Goal: Find contact information: Find contact information

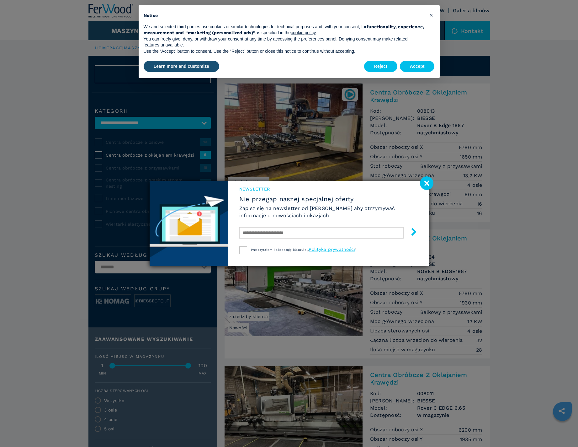
click at [423, 184] on image at bounding box center [426, 182] width 13 height 13
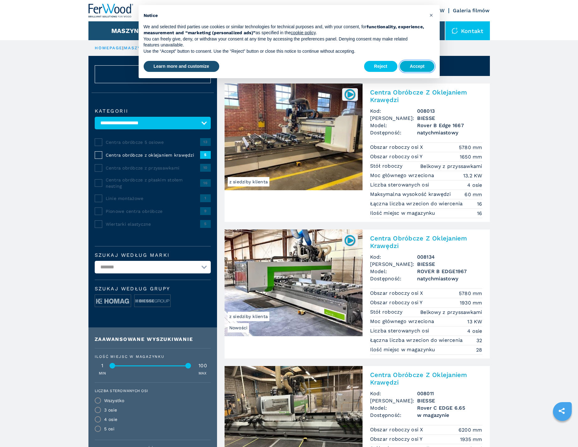
click at [422, 65] on button "Accept" at bounding box center [417, 66] width 35 height 11
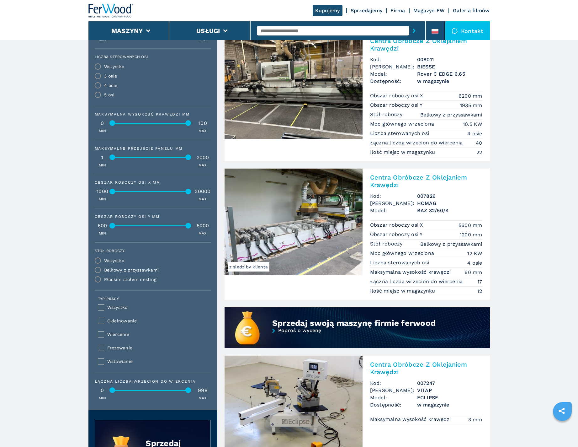
scroll to position [345, 0]
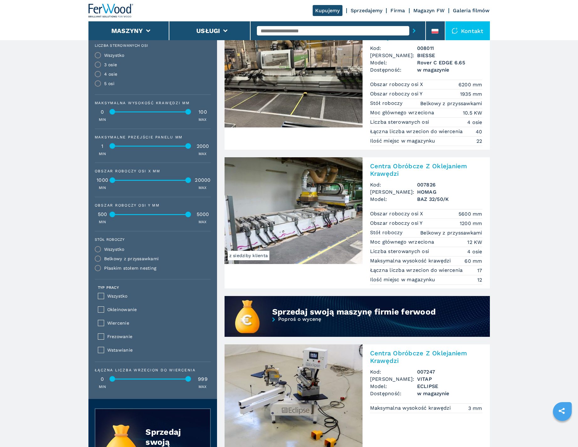
click at [348, 221] on img at bounding box center [294, 210] width 138 height 107
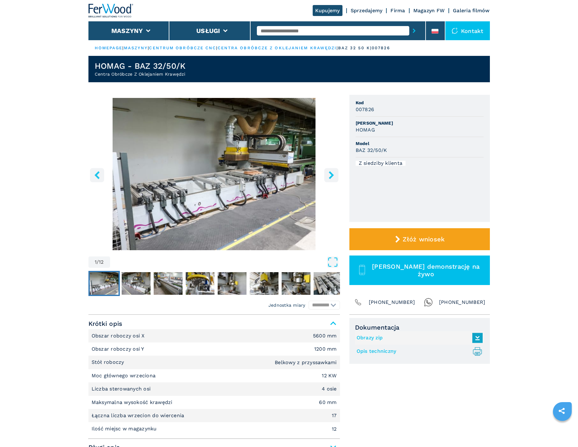
click at [210, 182] on img "Go to Slide 1" at bounding box center [214, 174] width 252 height 152
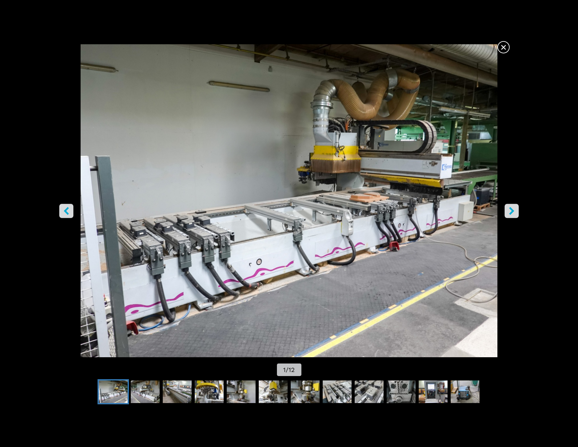
click at [503, 45] on span "×" at bounding box center [503, 45] width 11 height 11
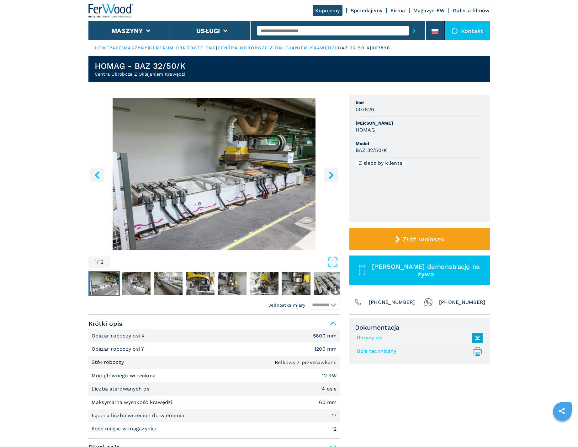
select select "**********"
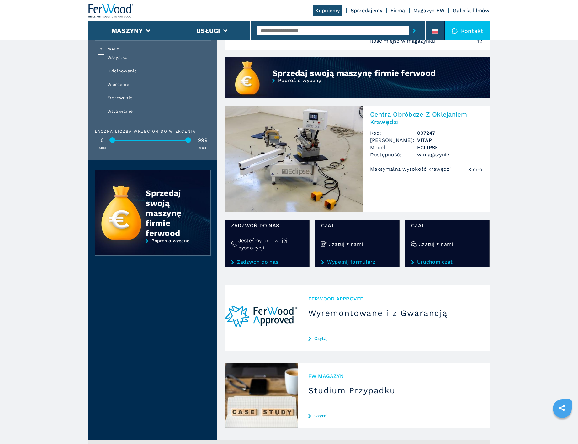
scroll to position [596, 0]
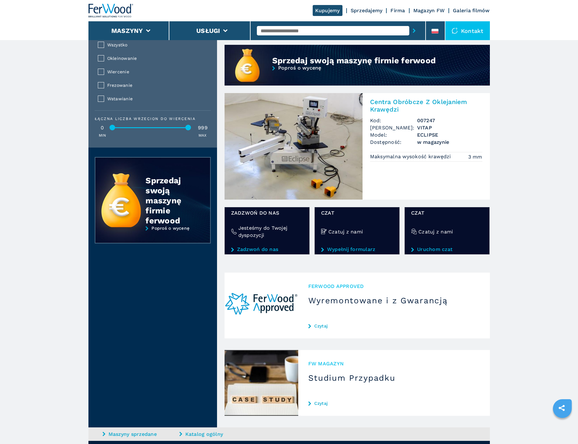
click at [248, 249] on link "Zadzwoń do nas" at bounding box center [267, 250] width 72 height 6
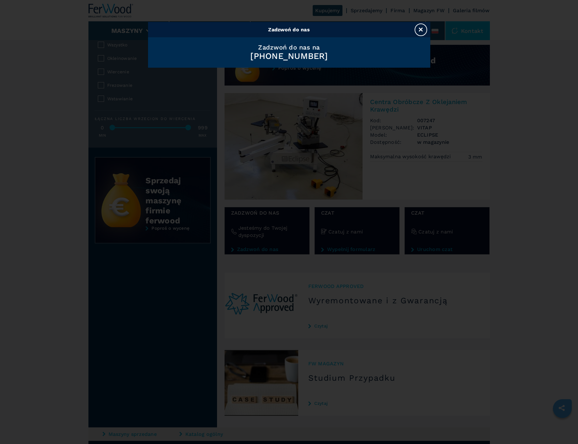
click at [419, 29] on button "×" at bounding box center [421, 30] width 13 height 13
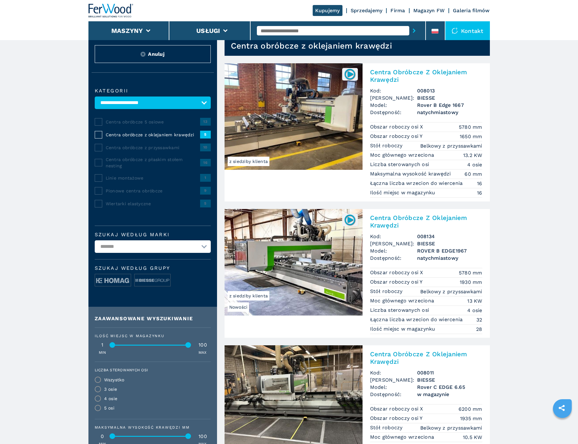
scroll to position [31, 0]
